Goal: Task Accomplishment & Management: Use online tool/utility

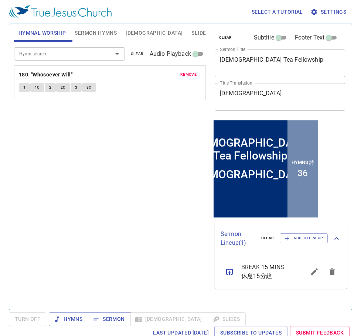
click at [136, 54] on span "clear" at bounding box center [137, 54] width 13 height 7
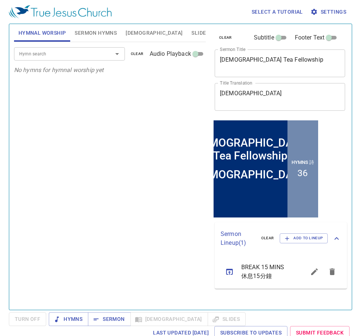
click at [280, 65] on textarea "Gospel Tea Fellowship" at bounding box center [280, 63] width 120 height 14
paste textarea "Let Us Fall Into the Hands of the Lord, For His Mercies Are Great"
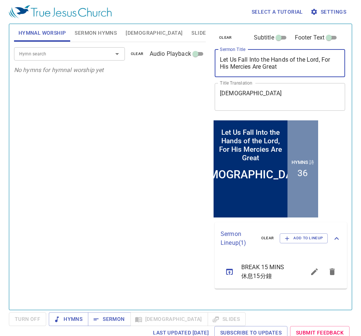
type textarea "Let Us Fall Into the Hands of the Lord, For His Mercies Are Great"
click at [72, 49] on div "Hymn search" at bounding box center [69, 53] width 111 height 13
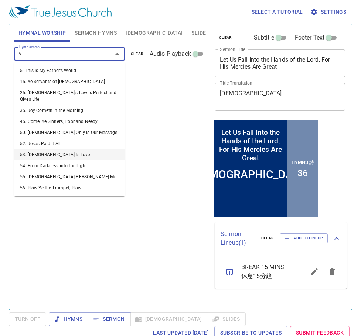
type input "58"
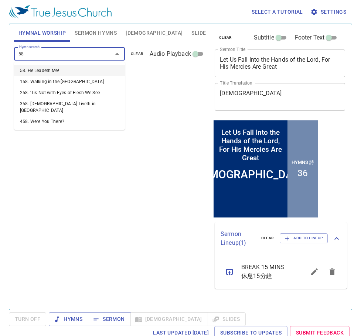
click at [40, 72] on li "58. He Leadeth Me!" at bounding box center [69, 70] width 111 height 11
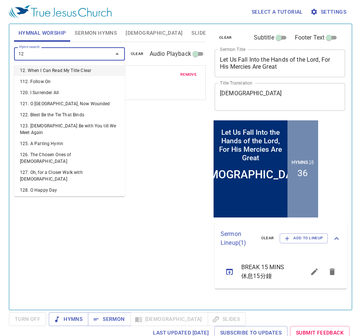
type input "120"
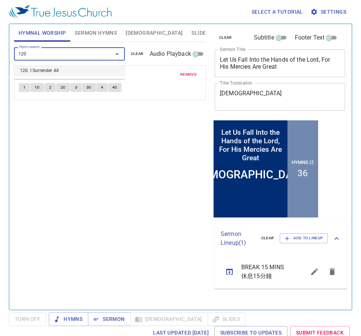
click at [40, 70] on li "120. I Surrender All" at bounding box center [69, 70] width 111 height 11
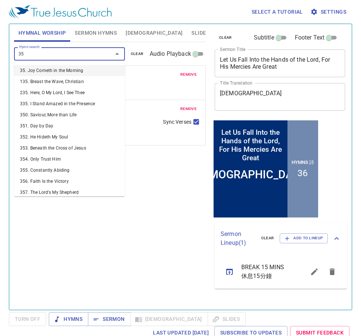
type input "354"
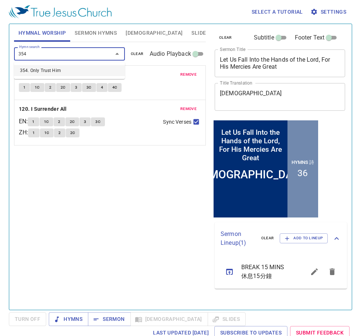
click at [38, 67] on li "354. Only Trust Him" at bounding box center [69, 70] width 111 height 11
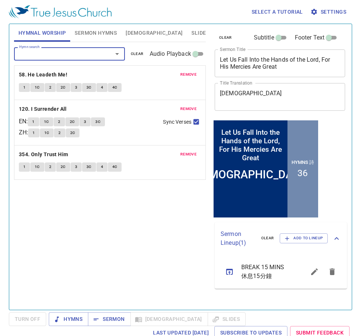
click at [91, 34] on span "Sermon Hymns" at bounding box center [96, 32] width 42 height 9
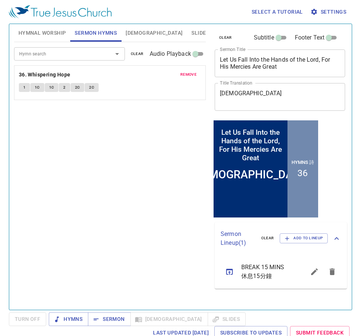
click at [139, 54] on span "clear" at bounding box center [137, 54] width 13 height 7
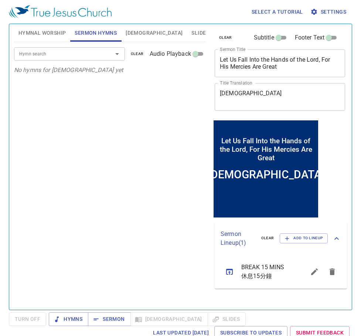
click at [64, 57] on input "Hymn search" at bounding box center [58, 54] width 85 height 9
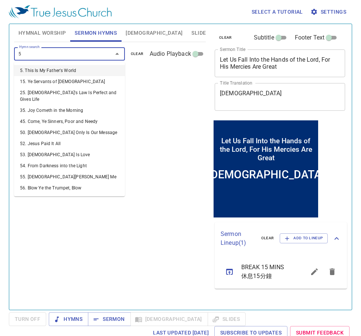
type input "57"
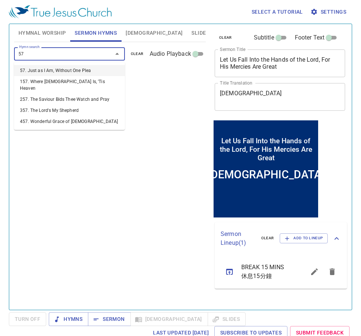
click at [53, 69] on li "57. Just as I Am, Without One Plea" at bounding box center [69, 70] width 111 height 11
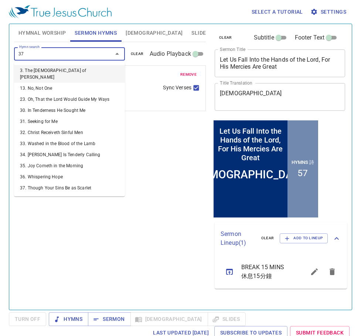
type input "377"
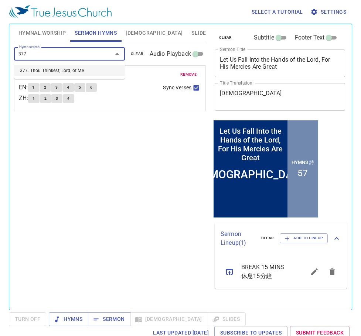
click at [48, 67] on li "377. Thou Thinkest, Lord, of Me" at bounding box center [69, 70] width 111 height 11
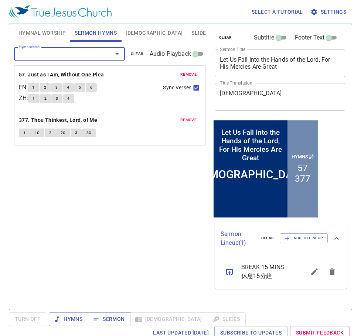
click at [251, 94] on textarea "福音茶會" at bounding box center [280, 97] width 120 height 14
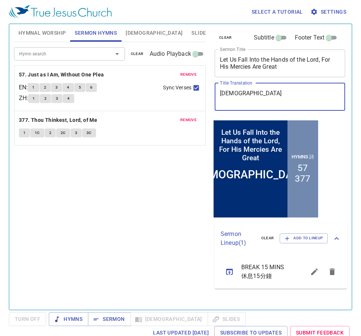
paste textarea "我願落在[DEMOGRAPHIC_DATA]的手裡，因為他有豐盛的憐憫"
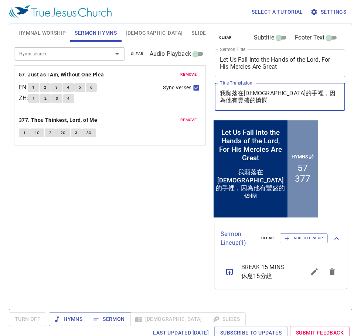
type textarea "我願落在[DEMOGRAPHIC_DATA]的手裡，因為他有豐盛的憐憫"
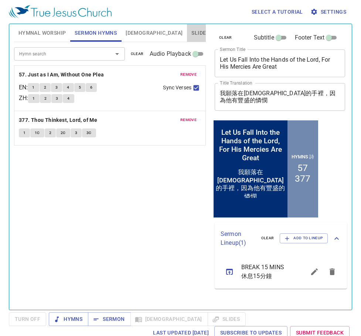
click at [187, 36] on button "Slides" at bounding box center [200, 33] width 26 height 18
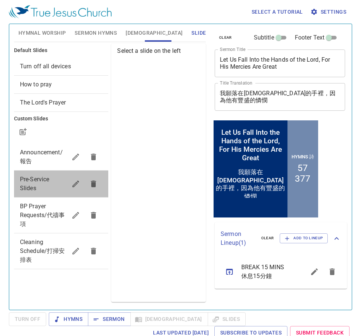
click at [33, 185] on span "Pre-Service Slides" at bounding box center [35, 184] width 30 height 16
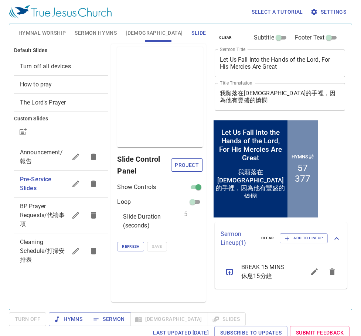
click at [183, 165] on span "Project" at bounding box center [187, 165] width 20 height 9
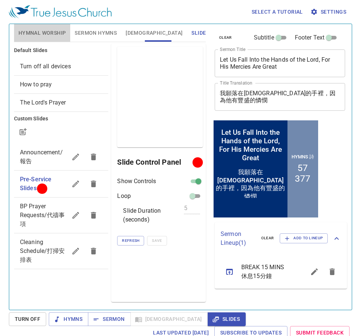
click at [42, 33] on span "Hymnal Worship" at bounding box center [42, 32] width 48 height 9
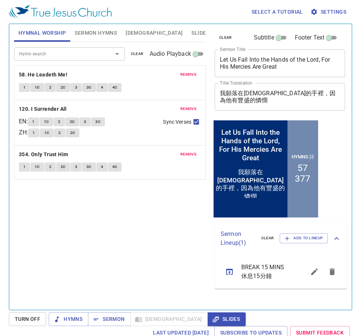
click at [187, 30] on button "Slides" at bounding box center [200, 33] width 26 height 18
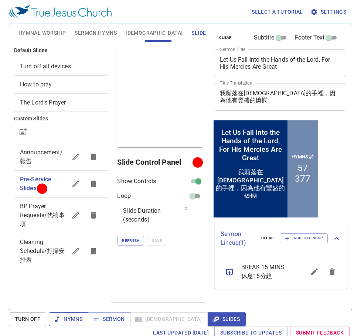
click at [78, 313] on button "Hymns" at bounding box center [69, 320] width 40 height 14
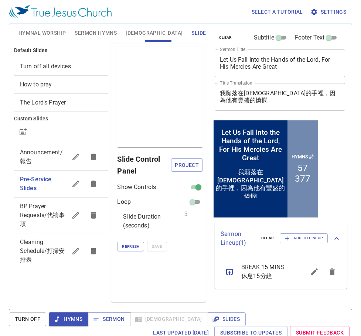
click at [50, 34] on span "Hymnal Worship" at bounding box center [42, 32] width 48 height 9
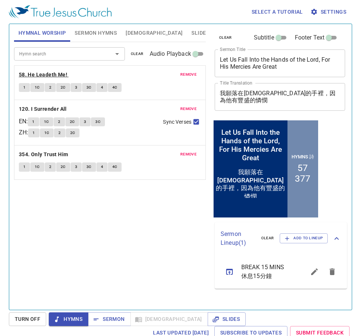
click at [45, 78] on b "58. He Leadeth Me!" at bounding box center [43, 74] width 48 height 9
click at [27, 91] on button "1" at bounding box center [24, 87] width 11 height 9
click at [36, 87] on span "1C" at bounding box center [37, 87] width 5 height 7
click at [51, 87] on span "2" at bounding box center [50, 87] width 2 height 7
click at [62, 88] on span "2C" at bounding box center [63, 87] width 5 height 7
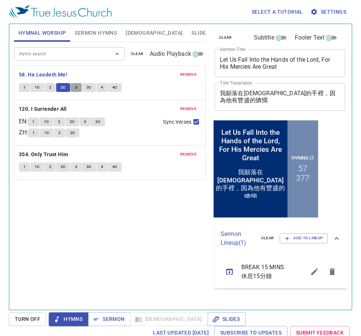
click at [77, 88] on span "3" at bounding box center [76, 87] width 2 height 7
click at [92, 88] on button "3C" at bounding box center [89, 87] width 14 height 9
click at [101, 88] on span "4" at bounding box center [102, 87] width 2 height 7
click at [114, 89] on span "4C" at bounding box center [114, 87] width 5 height 7
click at [62, 73] on b "58. He Leadeth Me!" at bounding box center [43, 74] width 48 height 9
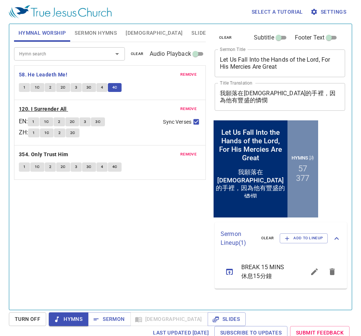
click at [54, 108] on b "120. I Surrender All" at bounding box center [43, 109] width 48 height 9
click at [34, 121] on span "1" at bounding box center [33, 122] width 2 height 7
click at [52, 123] on button "1C" at bounding box center [47, 122] width 14 height 9
click at [60, 122] on span "2" at bounding box center [59, 122] width 2 height 7
click at [75, 121] on span "2C" at bounding box center [72, 122] width 5 height 7
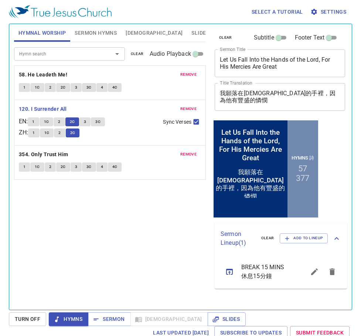
click at [197, 121] on input "Sync Verses" at bounding box center [196, 124] width 10 height 10
checkbox input "false"
click at [86, 122] on span "3" at bounding box center [85, 122] width 2 height 7
click at [61, 136] on span "2" at bounding box center [59, 133] width 2 height 7
click at [99, 122] on span "3C" at bounding box center [97, 122] width 5 height 7
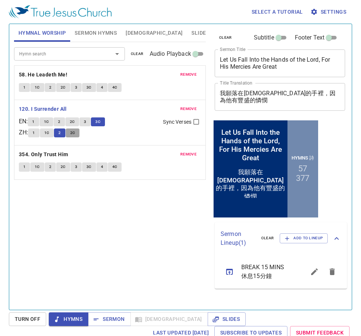
click at [78, 132] on button "2C" at bounding box center [73, 133] width 14 height 9
click at [57, 108] on b "120. I Surrender All" at bounding box center [43, 109] width 48 height 9
click at [34, 150] on b "354. Only Trust Him" at bounding box center [44, 154] width 50 height 9
click at [24, 167] on span "1" at bounding box center [24, 167] width 2 height 7
click at [37, 166] on span "1C" at bounding box center [37, 167] width 5 height 7
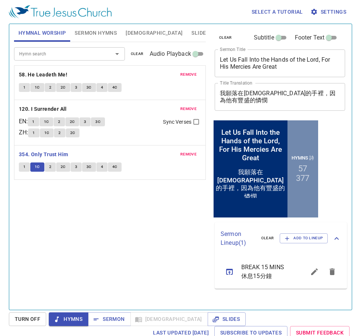
click at [48, 166] on button "2" at bounding box center [50, 167] width 11 height 9
click at [60, 168] on button "2C" at bounding box center [63, 167] width 14 height 9
click at [75, 166] on span "3" at bounding box center [76, 167] width 2 height 7
click at [87, 169] on span "3C" at bounding box center [88, 167] width 5 height 7
click at [101, 166] on span "4" at bounding box center [102, 167] width 2 height 7
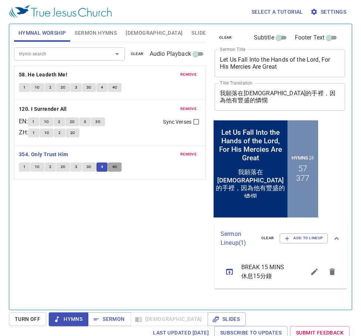
click at [112, 169] on span "4C" at bounding box center [114, 167] width 5 height 7
click at [87, 32] on span "Sermon Hymns" at bounding box center [96, 32] width 42 height 9
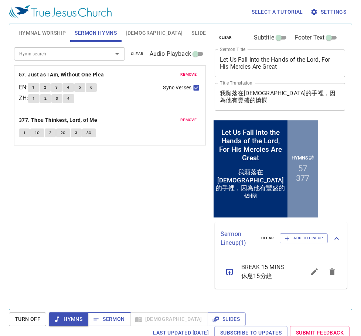
click at [107, 320] on span "Sermon" at bounding box center [109, 319] width 31 height 9
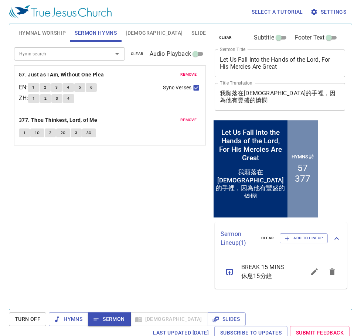
click at [87, 72] on b "57. Just as I Am, Without One Plea" at bounding box center [61, 74] width 85 height 9
click at [34, 87] on span "1" at bounding box center [33, 87] width 2 height 7
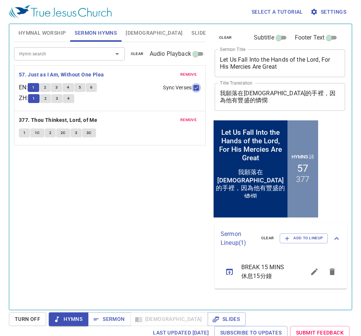
click at [197, 88] on input "Sync Verses" at bounding box center [196, 90] width 10 height 10
click at [46, 87] on span "2" at bounding box center [45, 87] width 2 height 7
click at [48, 94] on div "1 2 3 4 5 6" at bounding box center [92, 88] width 129 height 11
click at [50, 98] on button "2" at bounding box center [45, 98] width 11 height 9
click at [196, 86] on input "Sync Verses" at bounding box center [196, 90] width 10 height 10
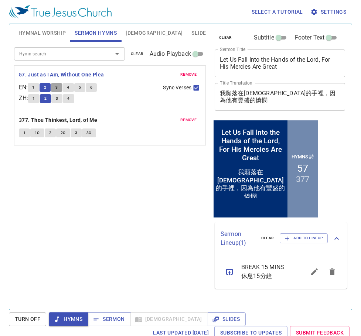
click at [58, 86] on span "3" at bounding box center [56, 87] width 2 height 7
click at [73, 86] on button "4" at bounding box center [67, 87] width 11 height 9
click at [197, 86] on input "Sync Verses" at bounding box center [196, 90] width 10 height 10
checkbox input "false"
click at [81, 87] on span "5" at bounding box center [80, 87] width 2 height 7
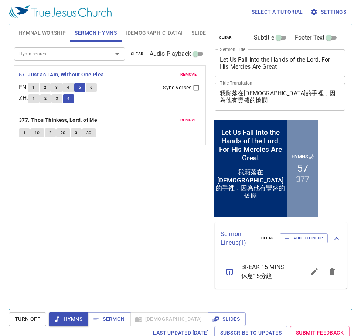
click at [34, 98] on button "1" at bounding box center [33, 98] width 11 height 9
click at [92, 87] on span "6" at bounding box center [91, 87] width 2 height 7
click at [47, 102] on span "2" at bounding box center [45, 98] width 2 height 7
click at [88, 72] on b "57. Just as I Am, Without One Plea" at bounding box center [61, 74] width 85 height 9
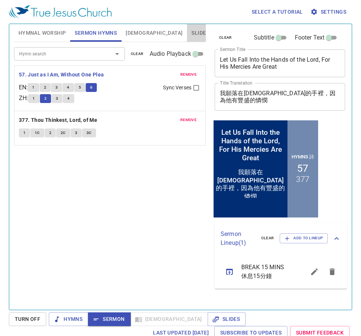
click at [191, 34] on span "Slides" at bounding box center [199, 32] width 17 height 9
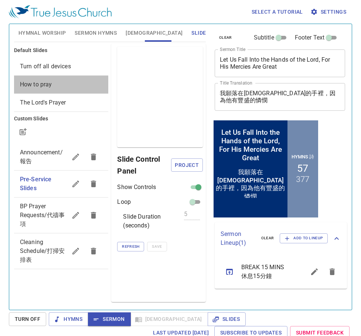
click at [61, 84] on span "How to pray" at bounding box center [61, 84] width 83 height 9
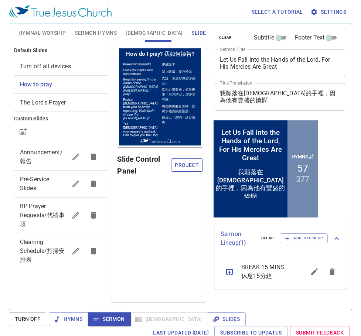
click at [181, 164] on span "Project" at bounding box center [187, 165] width 20 height 9
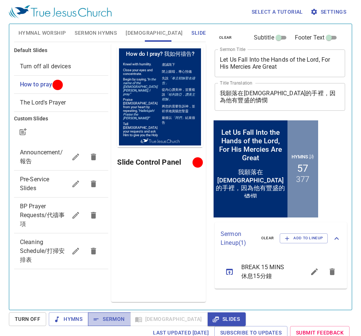
click at [117, 322] on span "Sermon" at bounding box center [109, 319] width 31 height 9
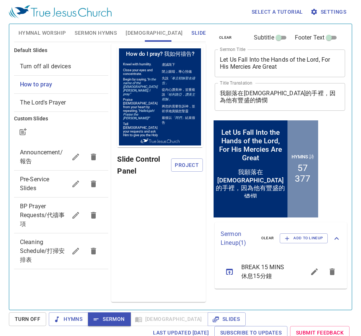
click at [132, 28] on span "[DEMOGRAPHIC_DATA]" at bounding box center [154, 32] width 57 height 9
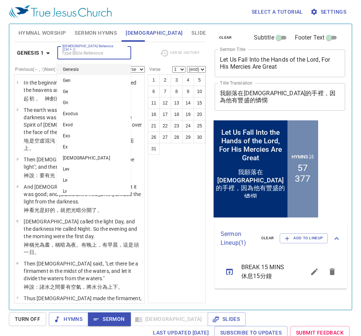
click at [78, 51] on input "[DEMOGRAPHIC_DATA] Reference (Ctrl + /)" at bounding box center [88, 53] width 57 height 9
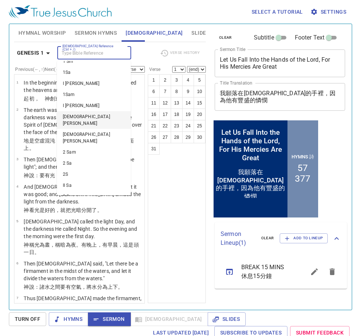
scroll to position [518, 0]
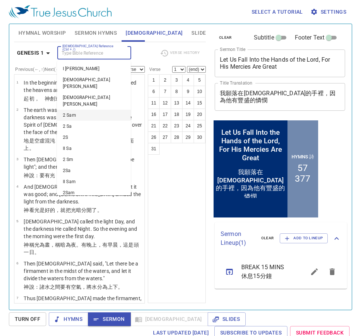
click at [99, 110] on li "2 Sam" at bounding box center [94, 115] width 74 height 11
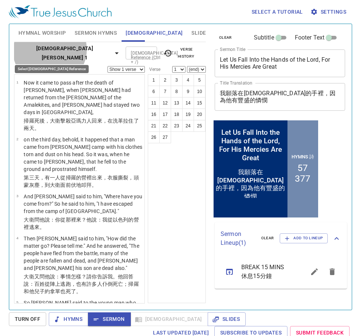
click at [112, 54] on icon "button" at bounding box center [116, 53] width 9 height 9
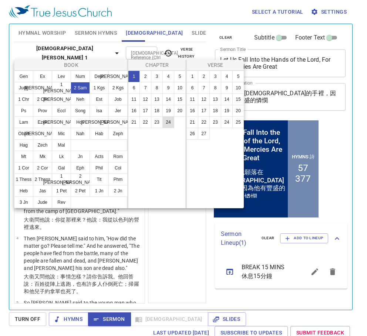
click at [170, 124] on button "24" at bounding box center [168, 122] width 12 height 12
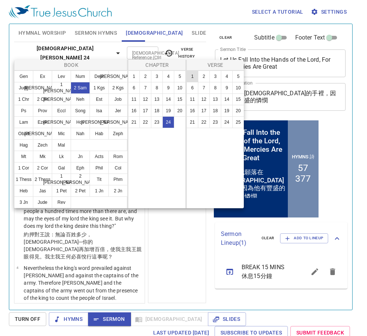
click at [191, 75] on button "1" at bounding box center [192, 77] width 12 height 12
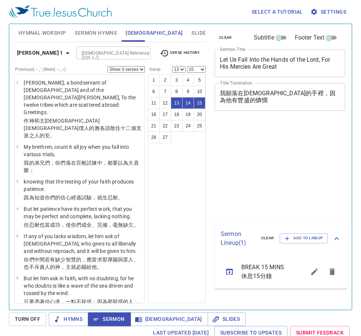
select select "3"
select select "13"
select select "15"
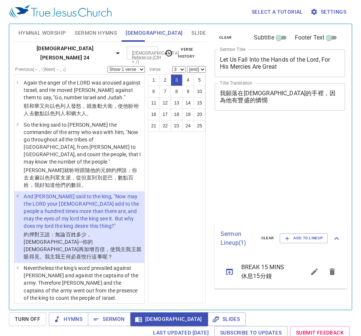
select select "3"
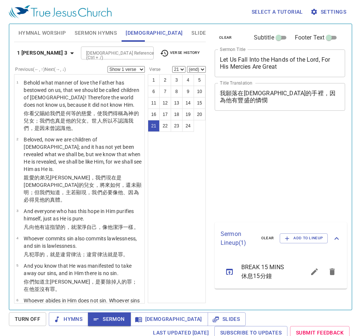
select select "21"
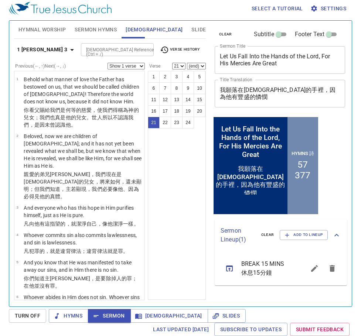
scroll to position [715, 0]
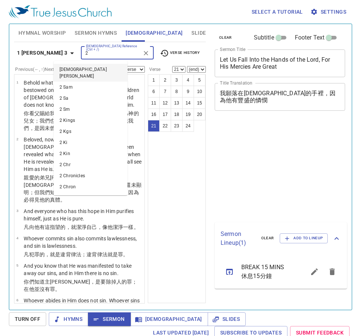
select select "21"
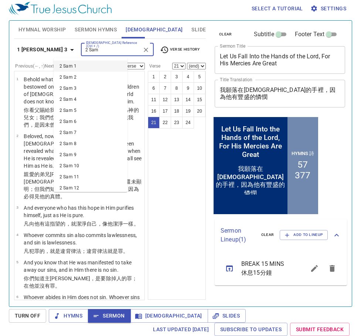
scroll to position [715, 0]
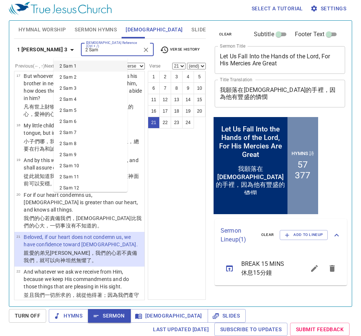
type input "2 Sam"
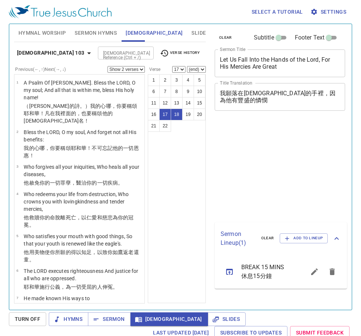
select select "2"
select select "17"
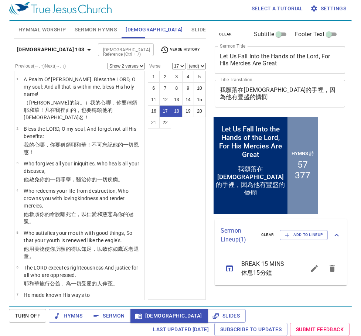
scroll to position [453, 0]
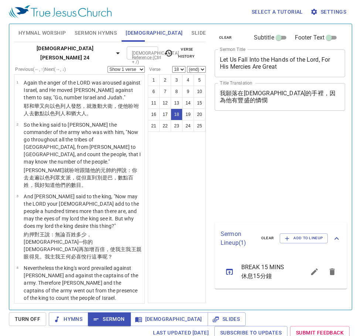
select select "18"
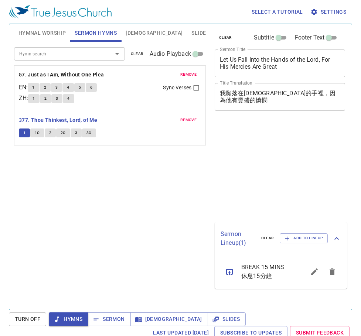
scroll to position [3, 0]
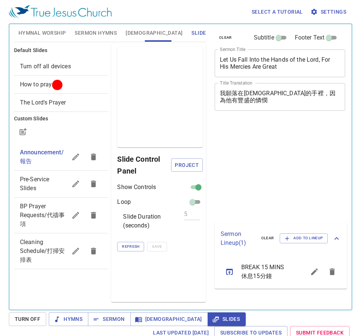
scroll to position [3, 0]
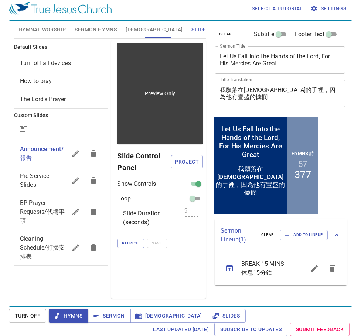
scroll to position [3, 0]
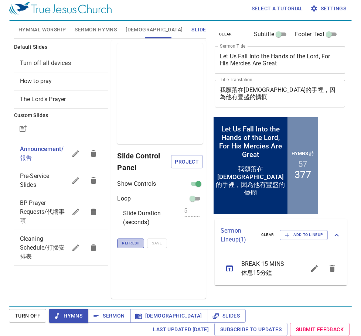
click at [125, 242] on span "Refresh" at bounding box center [130, 243] width 17 height 7
click at [191, 166] on span "Project" at bounding box center [187, 161] width 20 height 9
